Goal: Find specific page/section: Find specific page/section

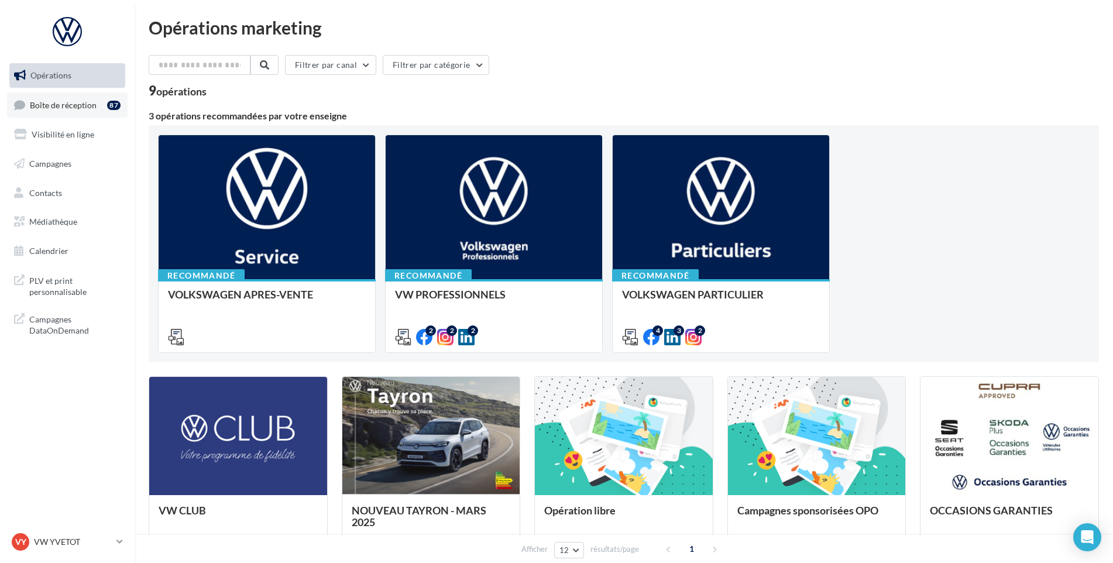
click at [68, 112] on link "Boîte de réception 87" at bounding box center [67, 104] width 121 height 25
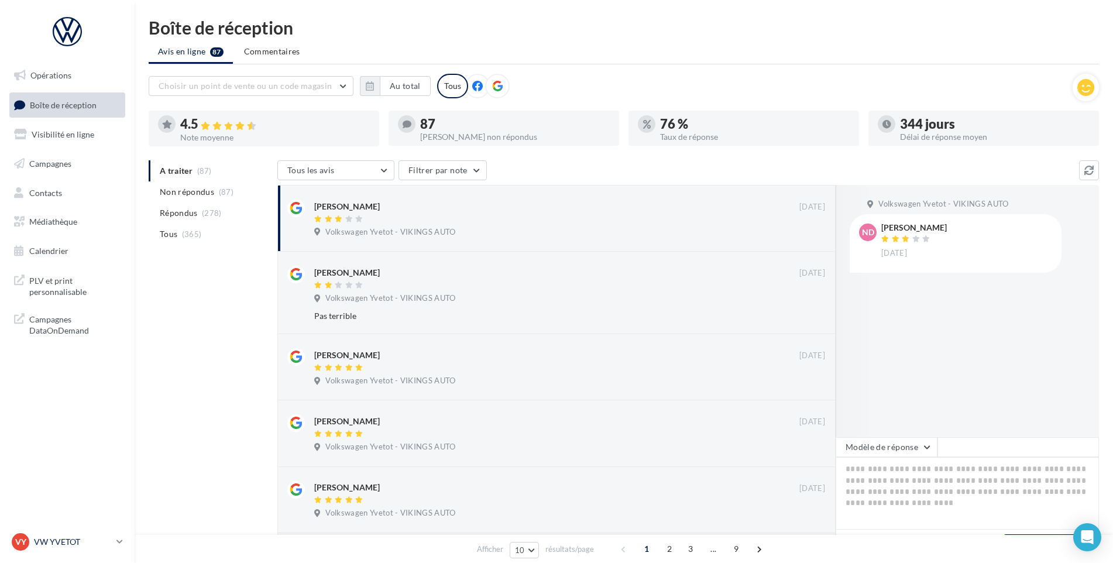
click at [86, 545] on p "VW YVETOT" at bounding box center [73, 542] width 78 height 12
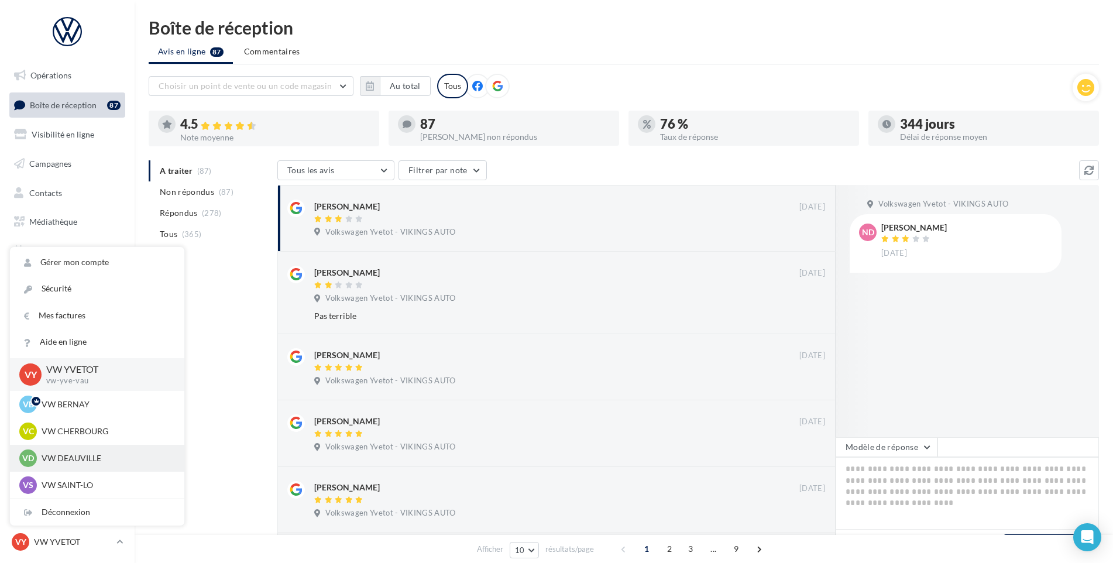
click at [87, 452] on p "VW DEAUVILLE" at bounding box center [106, 458] width 129 height 12
